Goal: Ask a question

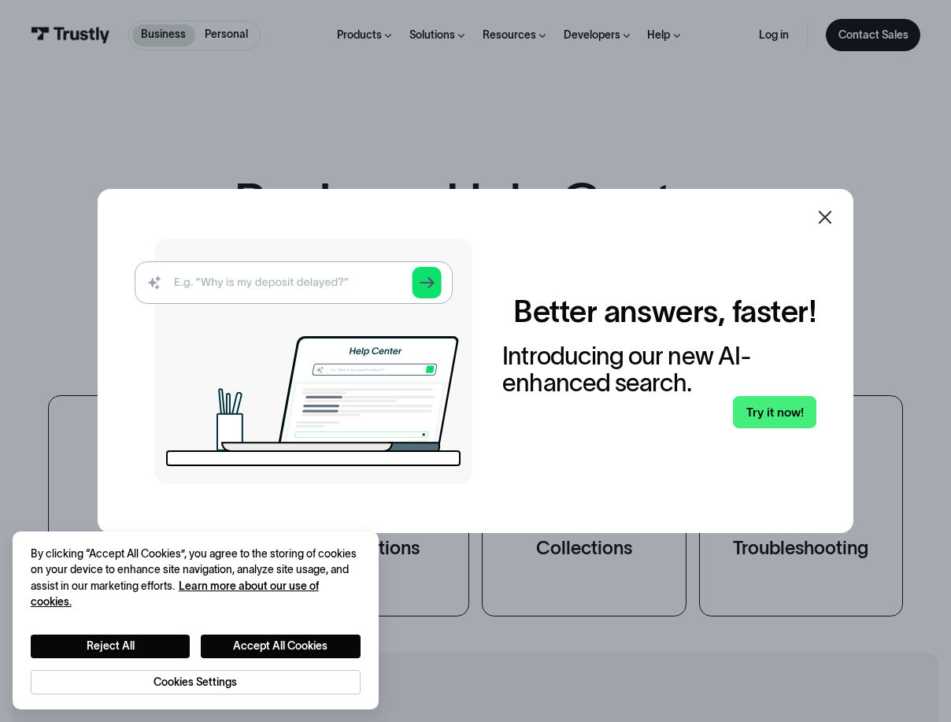
click at [831, 209] on icon at bounding box center [825, 217] width 19 height 19
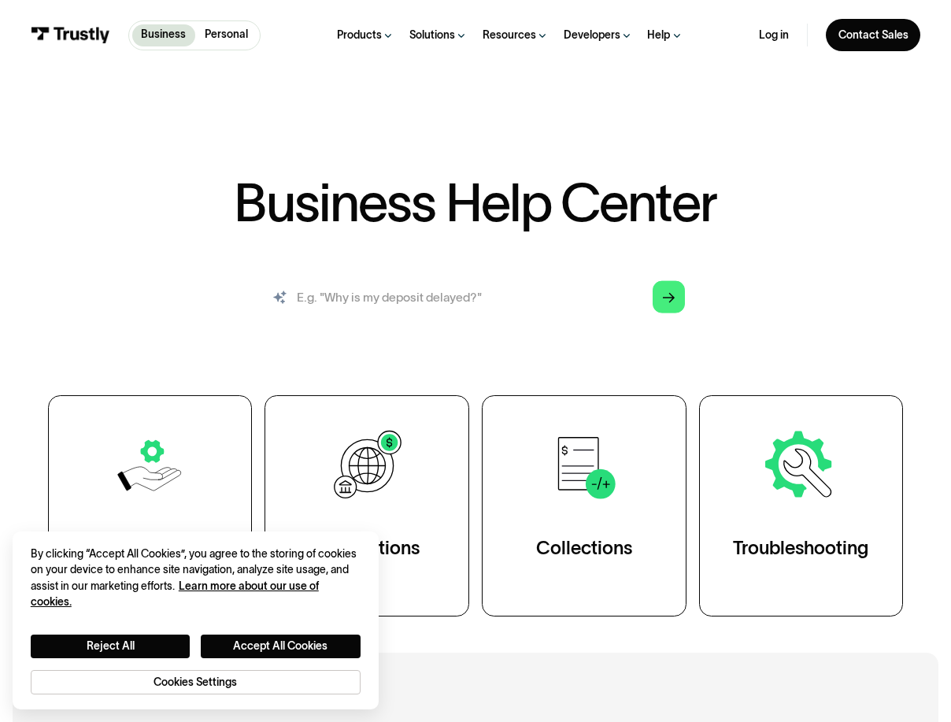
click at [350, 293] on input "search" at bounding box center [475, 296] width 442 height 49
type input "as a bank how can i get our name on the list"
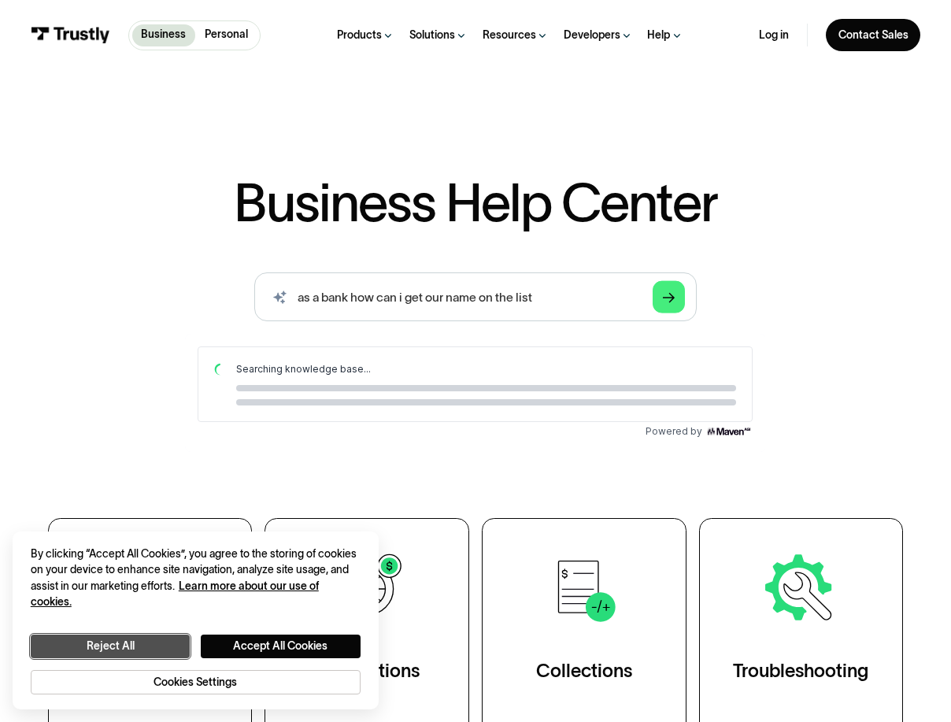
click at [145, 648] on button "Reject All" at bounding box center [111, 646] width 160 height 23
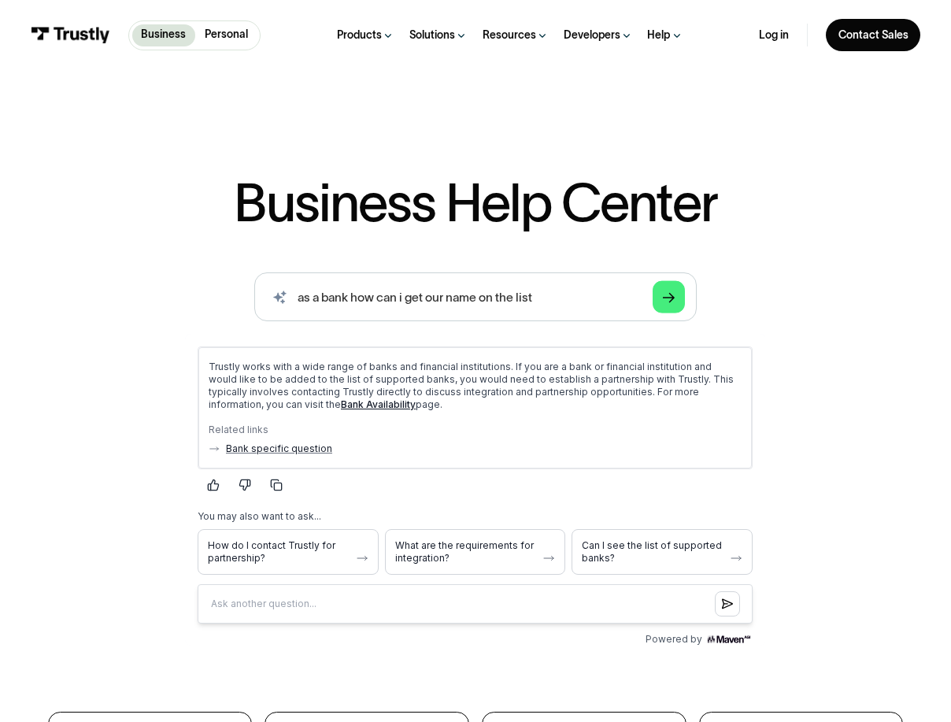
click at [341, 399] on link "Bank Availability" at bounding box center [378, 404] width 75 height 12
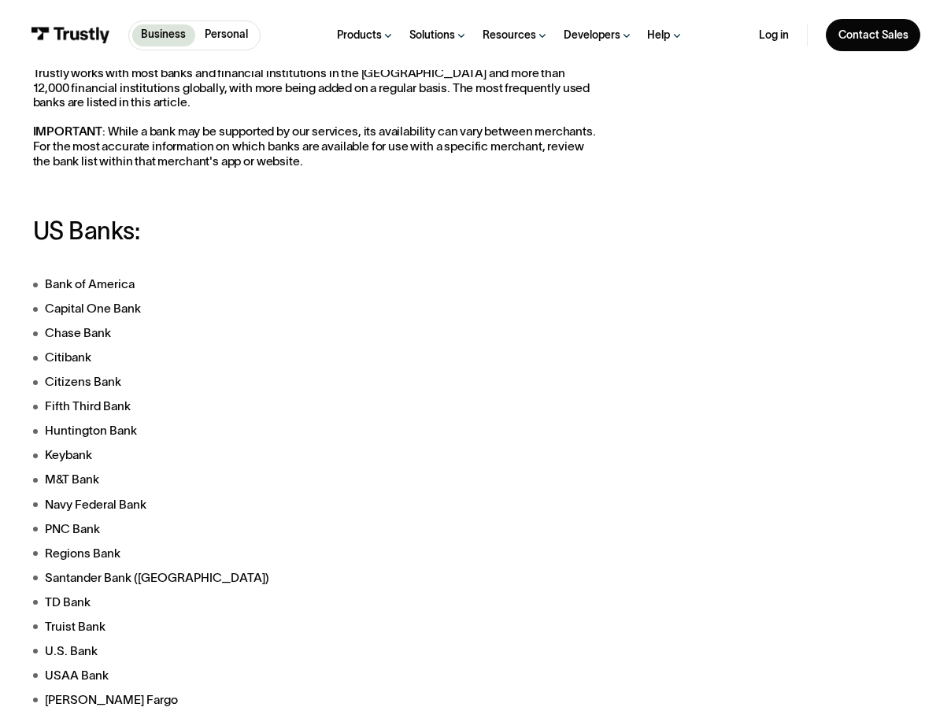
scroll to position [315, 0]
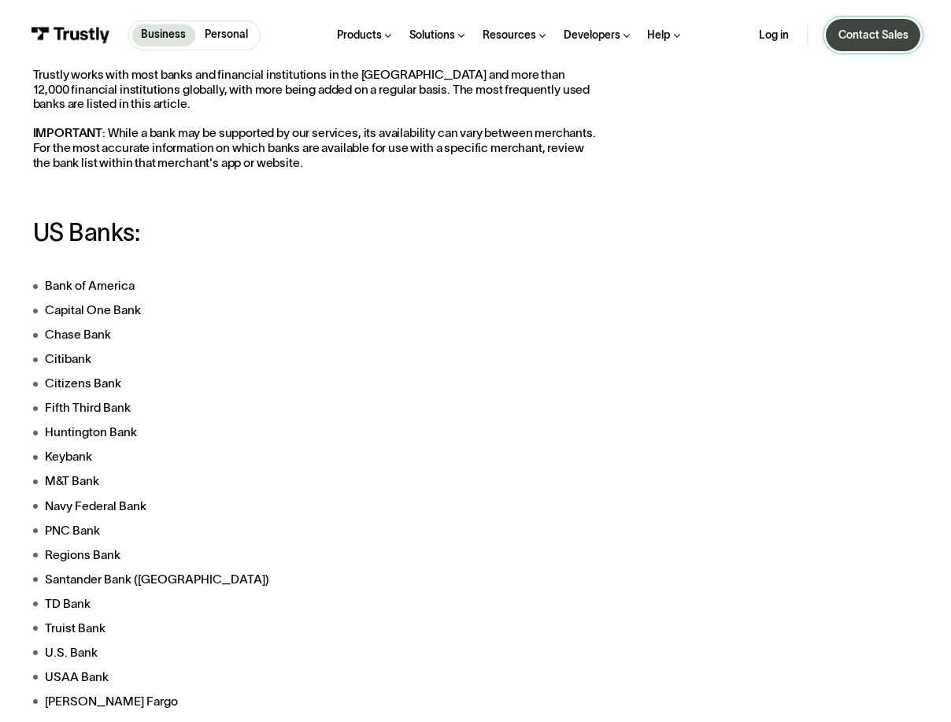
click at [882, 35] on div "Contact Sales" at bounding box center [873, 35] width 70 height 14
